Goal: Task Accomplishment & Management: Use online tool/utility

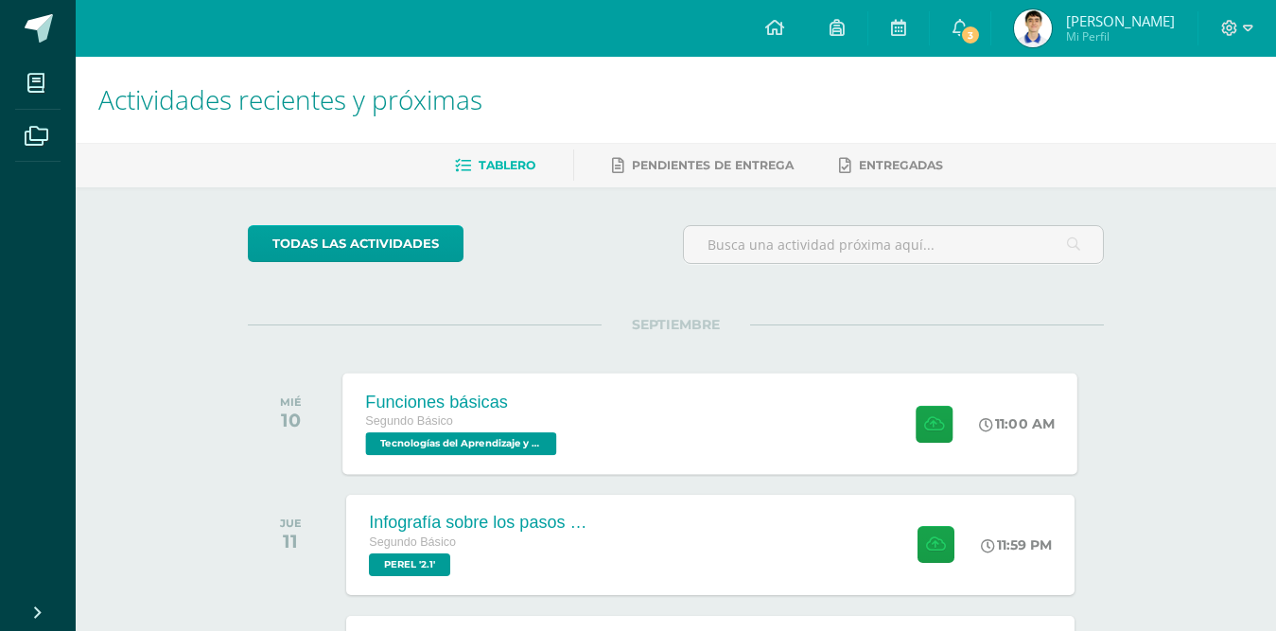
click at [635, 430] on div "Funciones básicas Segundo Básico Tecnologías del Aprendizaje y la Comunicación …" at bounding box center [710, 423] width 735 height 101
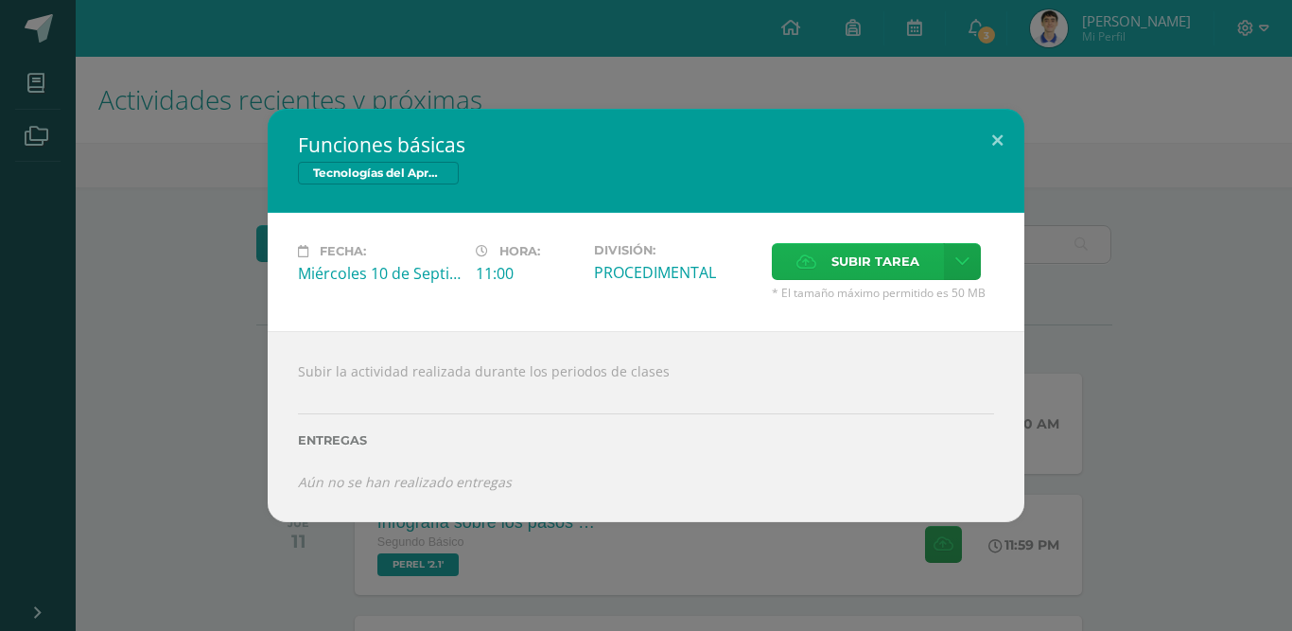
click at [872, 263] on span "Subir tarea" at bounding box center [876, 261] width 88 height 35
click at [0, 0] on input "Subir tarea" at bounding box center [0, 0] width 0 height 0
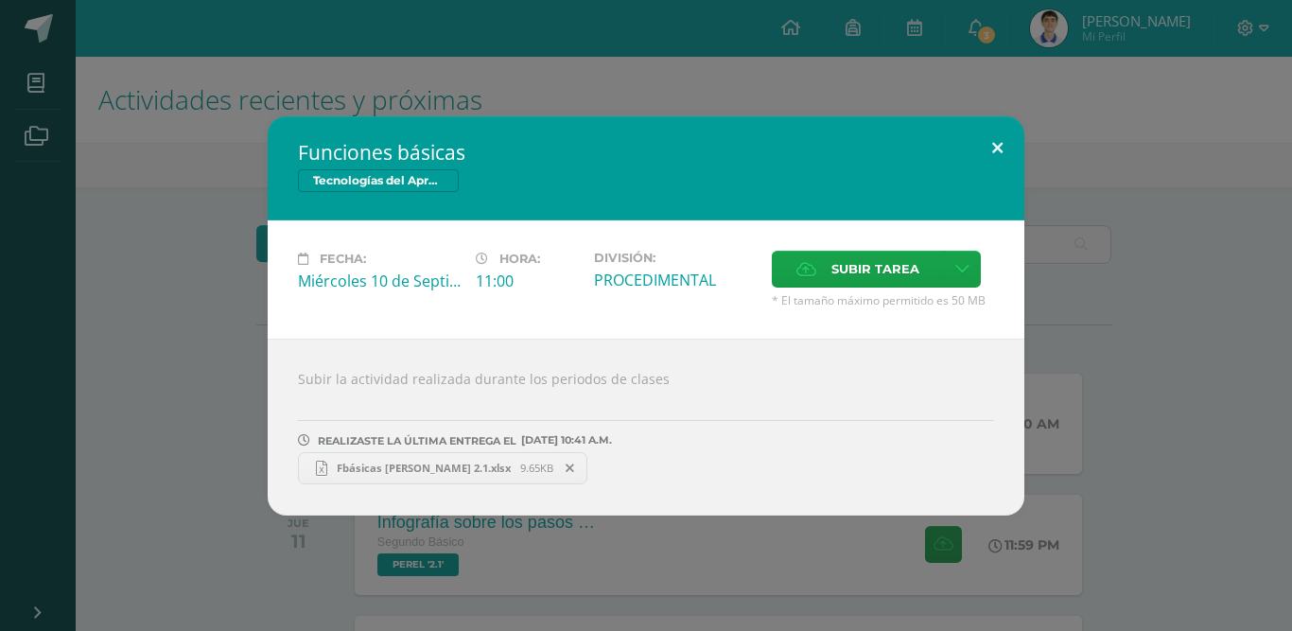
drag, startPoint x: 993, startPoint y: 150, endPoint x: 999, endPoint y: 140, distance: 11.9
click at [997, 152] on button at bounding box center [998, 148] width 54 height 64
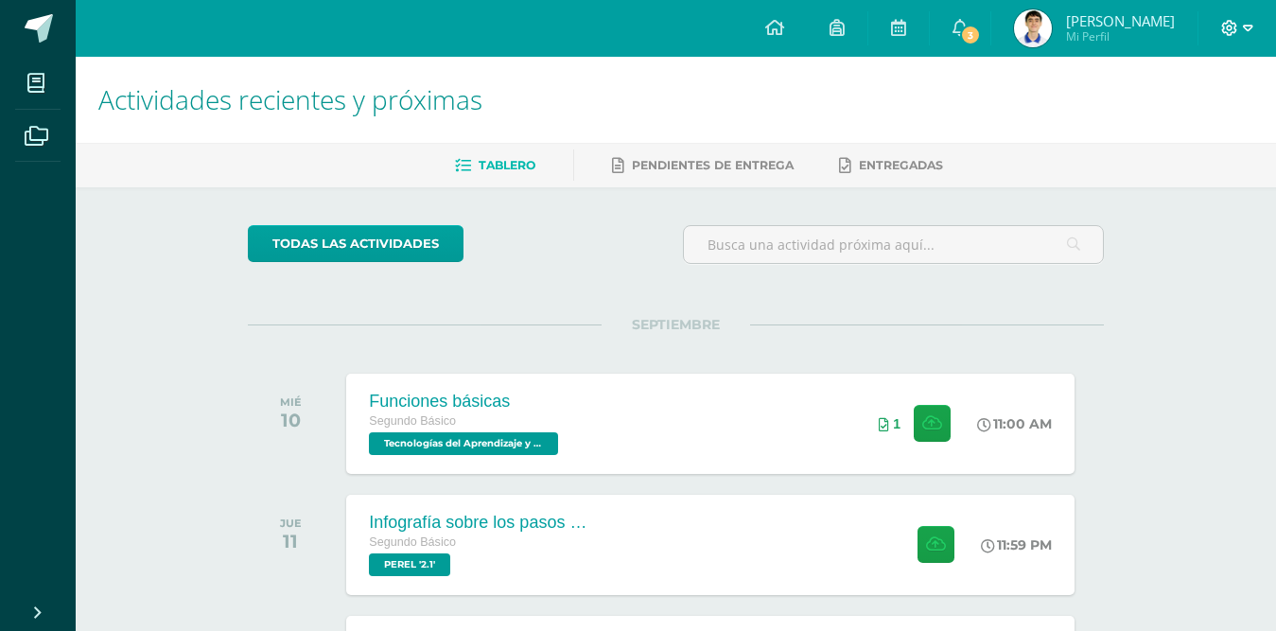
click at [1224, 25] on icon at bounding box center [1229, 28] width 17 height 17
click at [1150, 131] on span "Cerrar sesión" at bounding box center [1189, 129] width 85 height 18
